Goal: Task Accomplishment & Management: Use online tool/utility

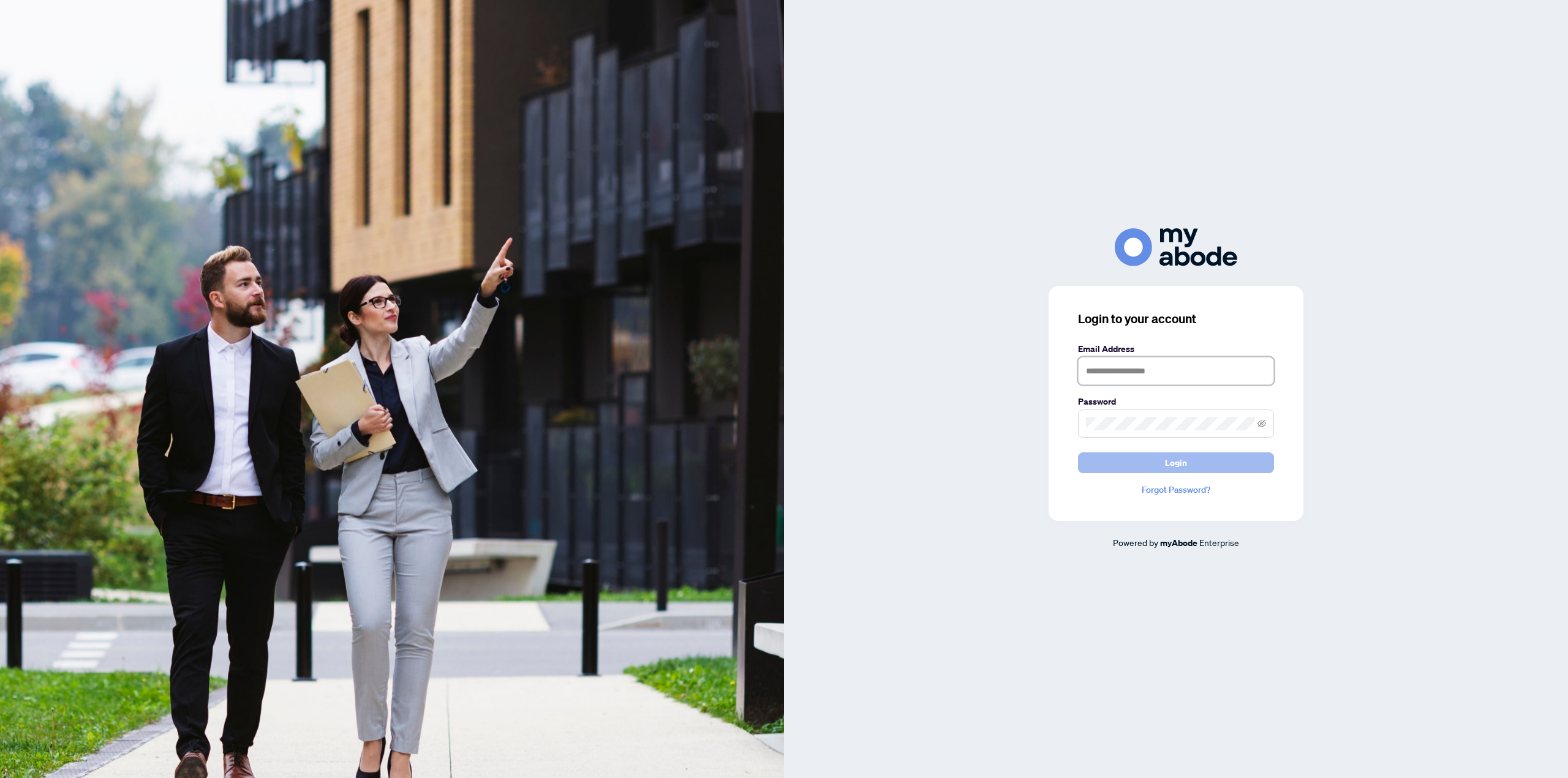
type input "**********"
click at [1141, 461] on button "Login" at bounding box center [1176, 463] width 196 height 20
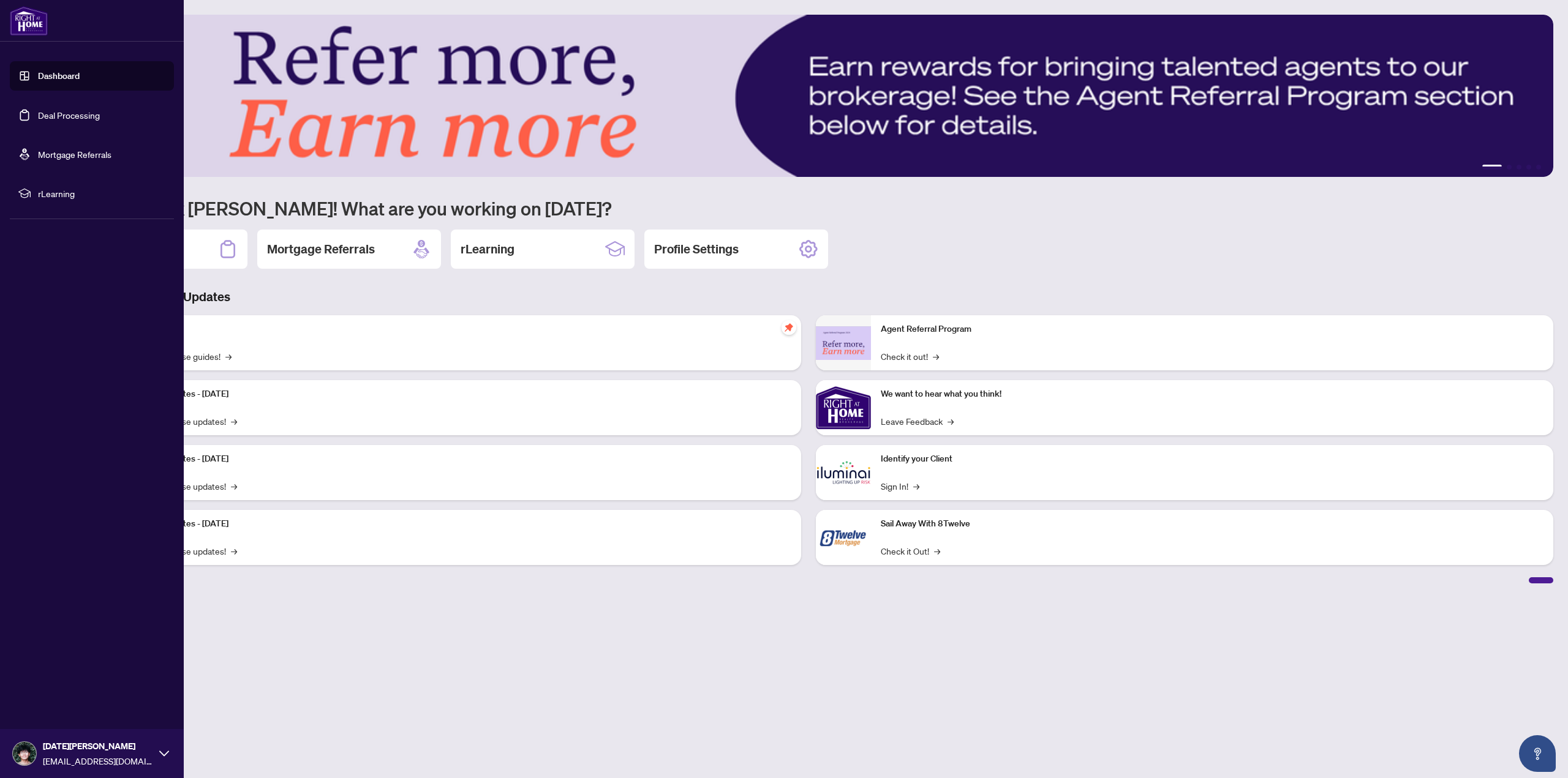
click at [39, 112] on link "Deal Processing" at bounding box center [69, 115] width 62 height 11
